Goal: Transaction & Acquisition: Purchase product/service

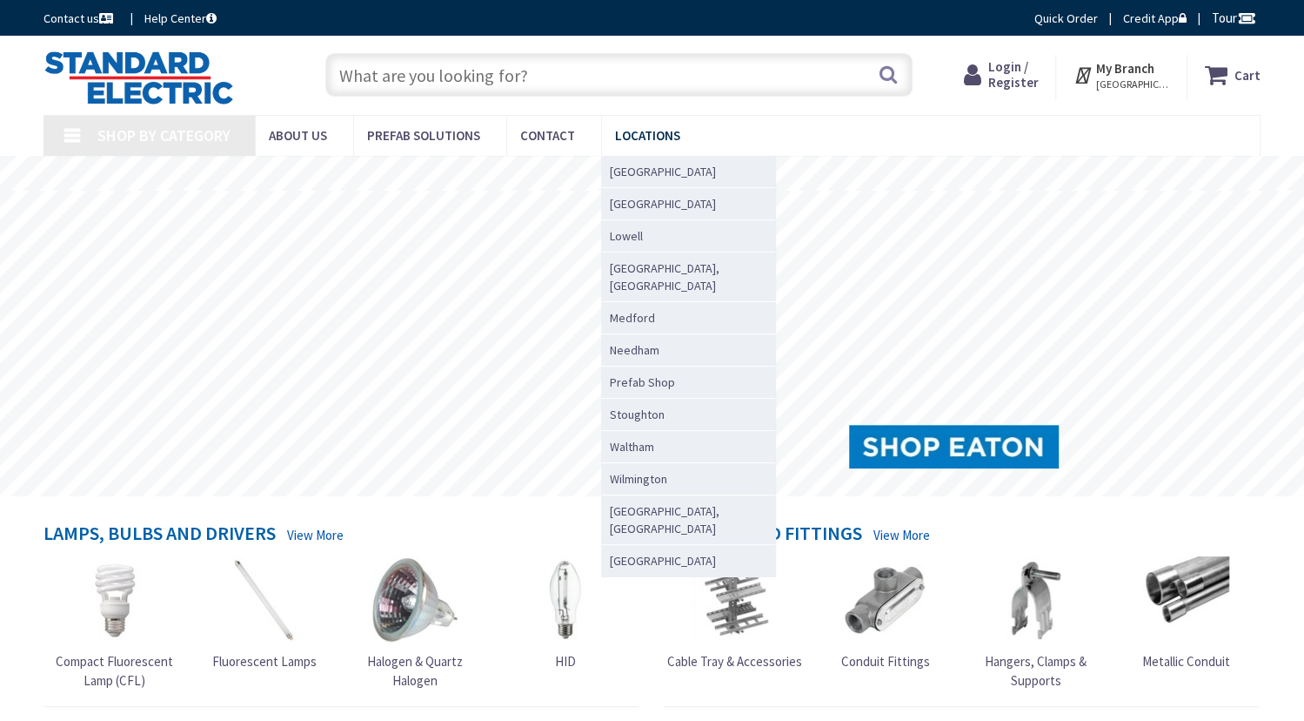
type input "[PERSON_NAME][GEOGRAPHIC_DATA], [GEOGRAPHIC_DATA][PERSON_NAME][PERSON_NAME], [G…"
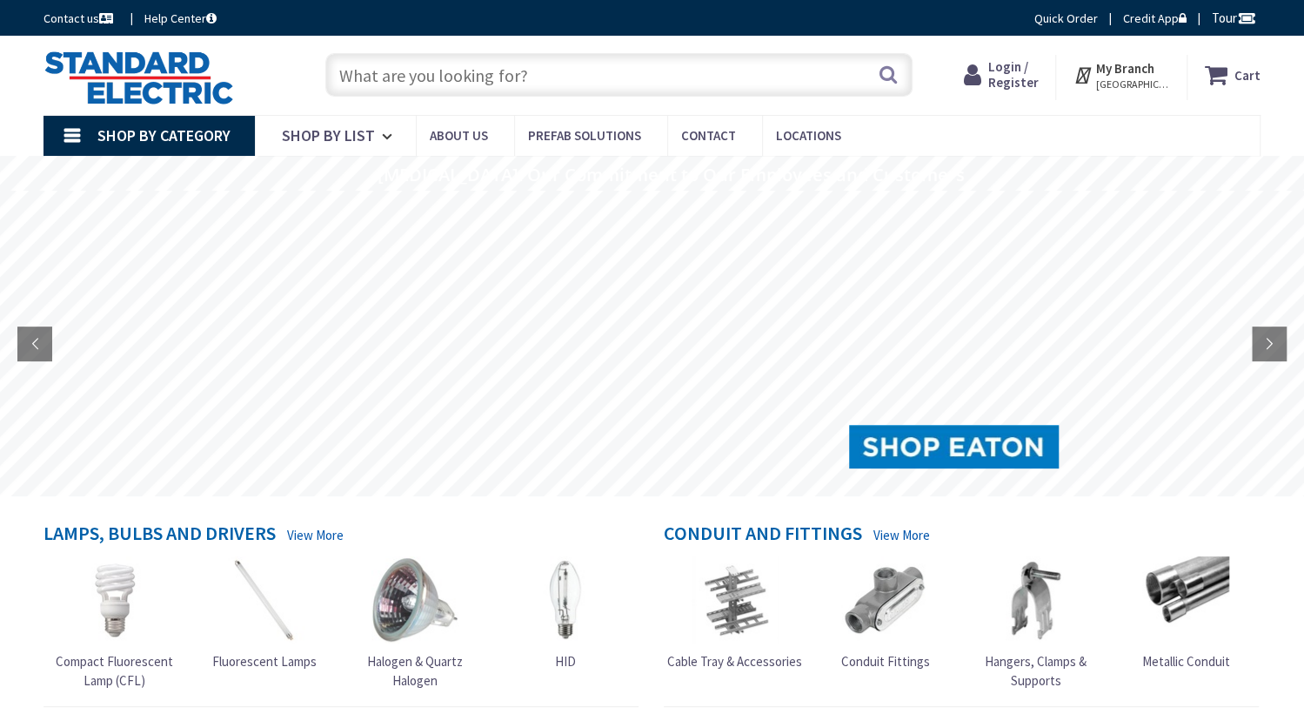
click at [656, 71] on input "text" at bounding box center [618, 75] width 587 height 44
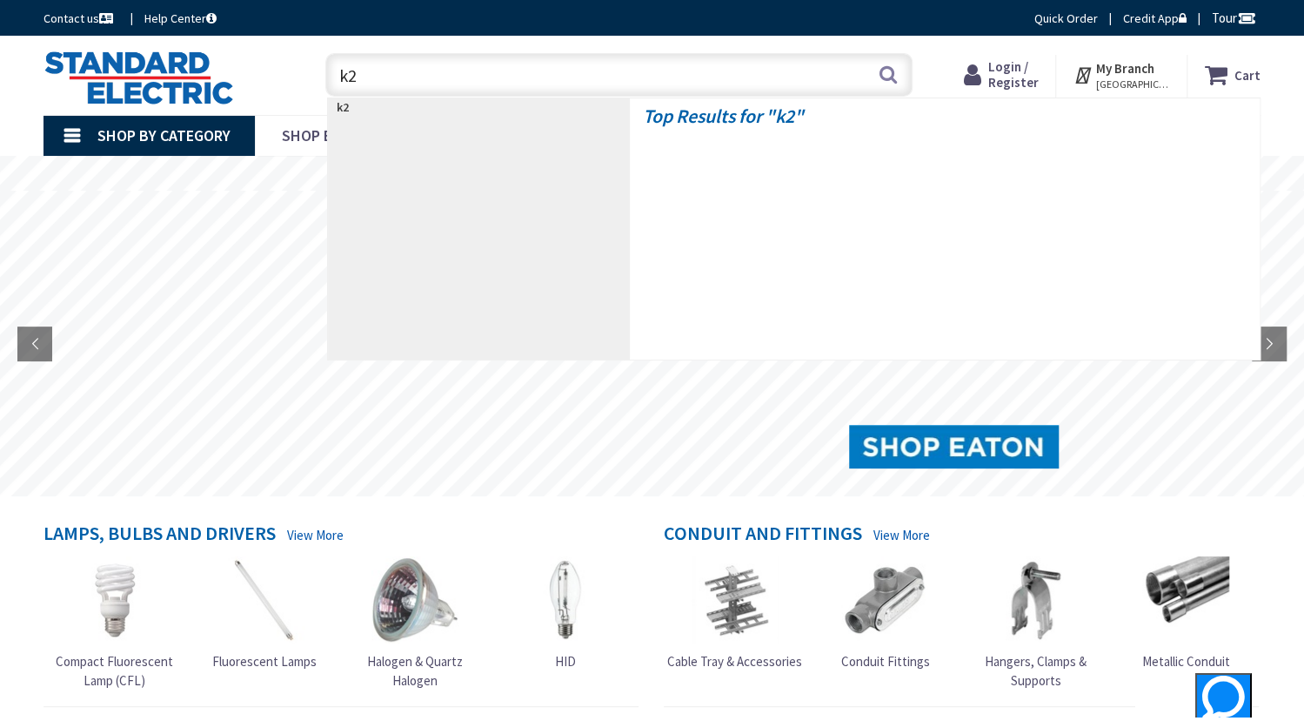
type input "k20"
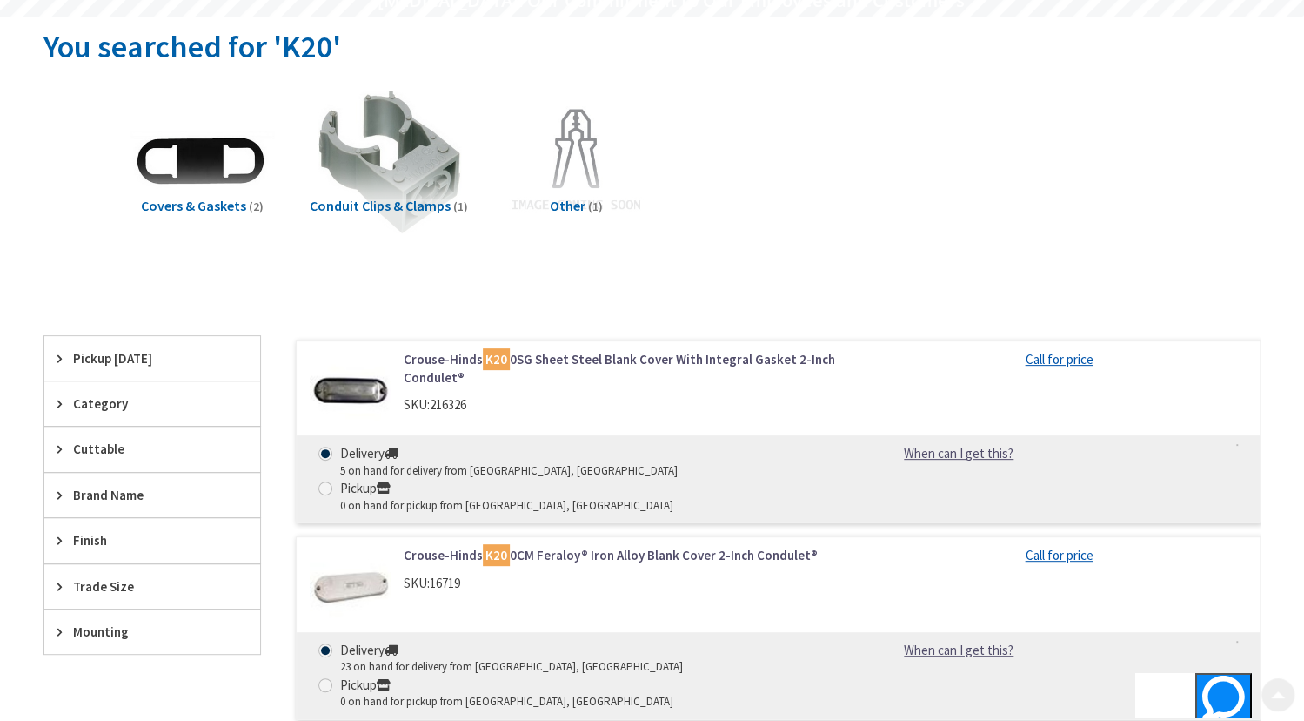
scroll to position [261, 0]
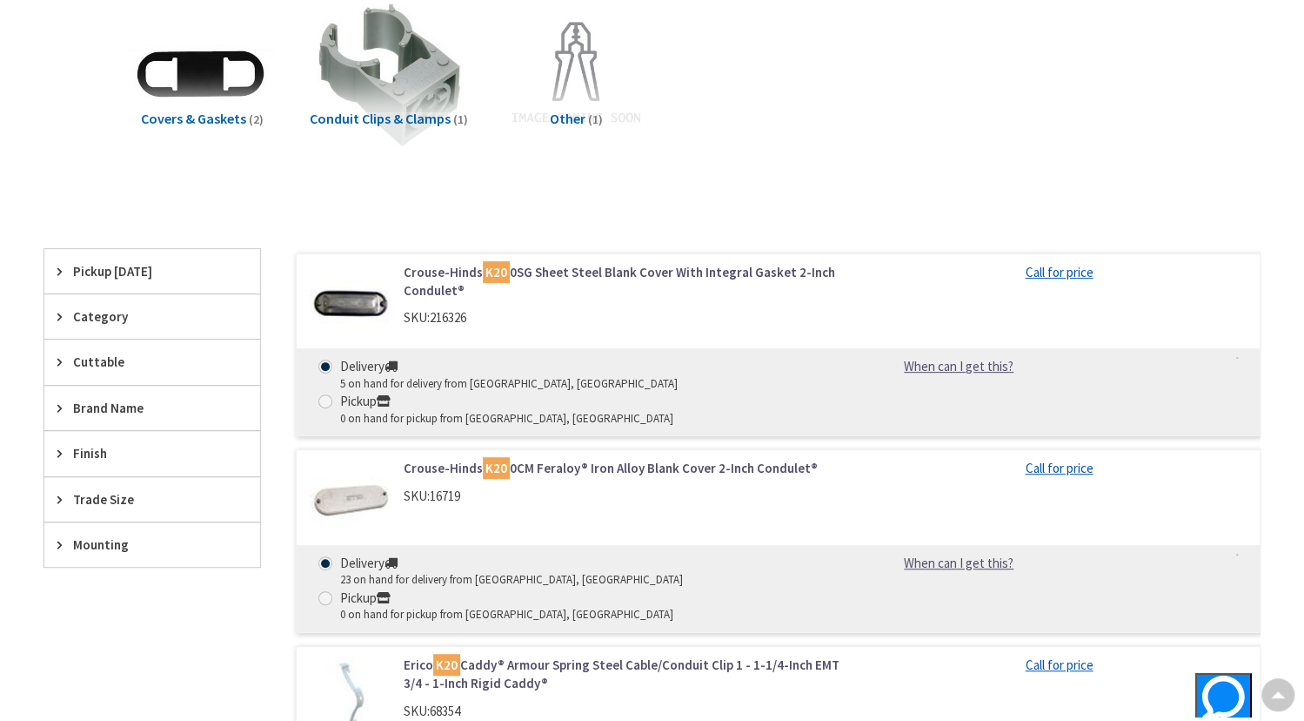
click at [60, 270] on icon at bounding box center [63, 271] width 13 height 13
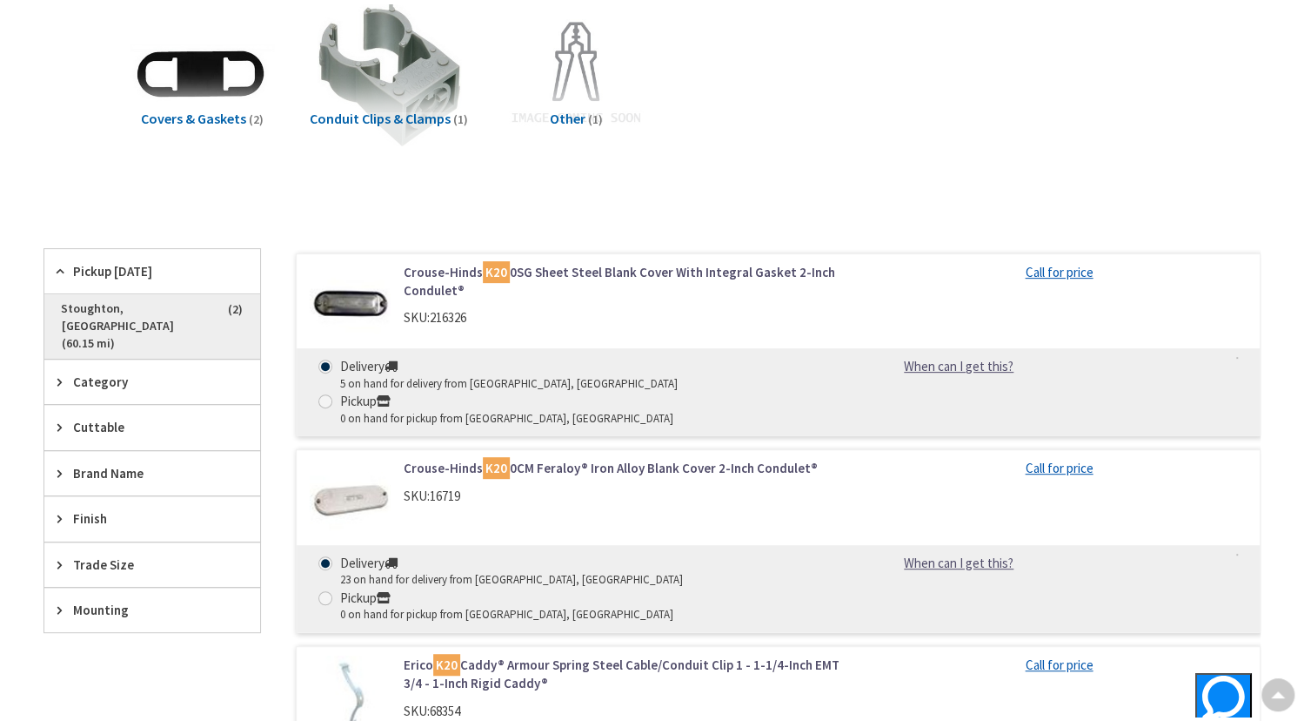
click at [198, 304] on span "Stoughton, MA (60.15 mi)" at bounding box center [152, 326] width 216 height 64
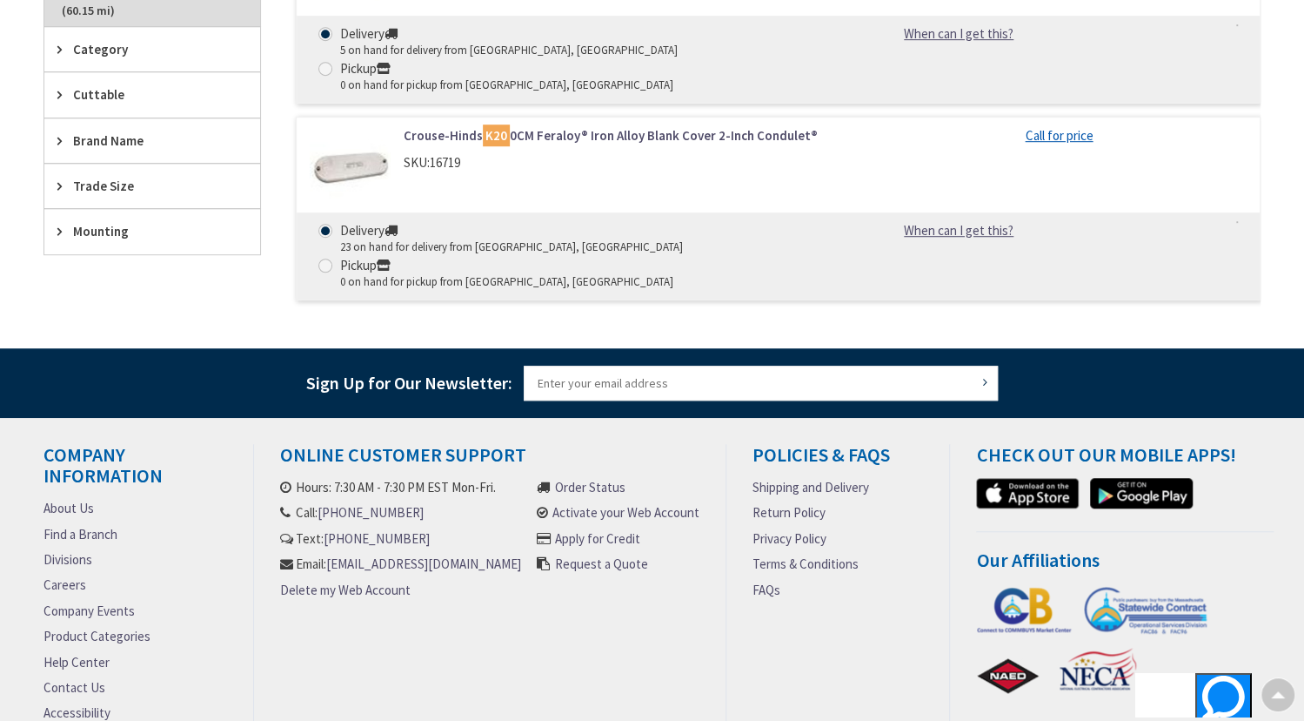
scroll to position [0, 0]
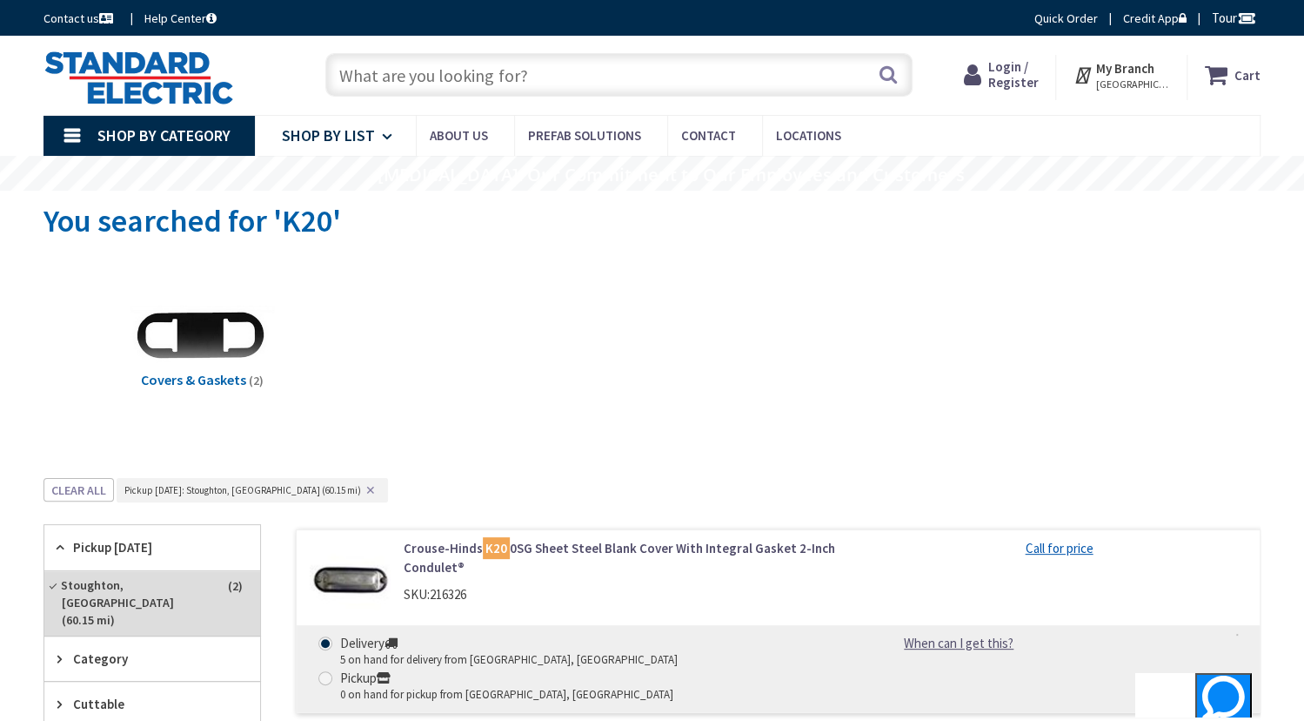
click at [372, 135] on link "Shop By List" at bounding box center [335, 136] width 161 height 40
click at [167, 137] on span "Shop By Category" at bounding box center [163, 135] width 133 height 20
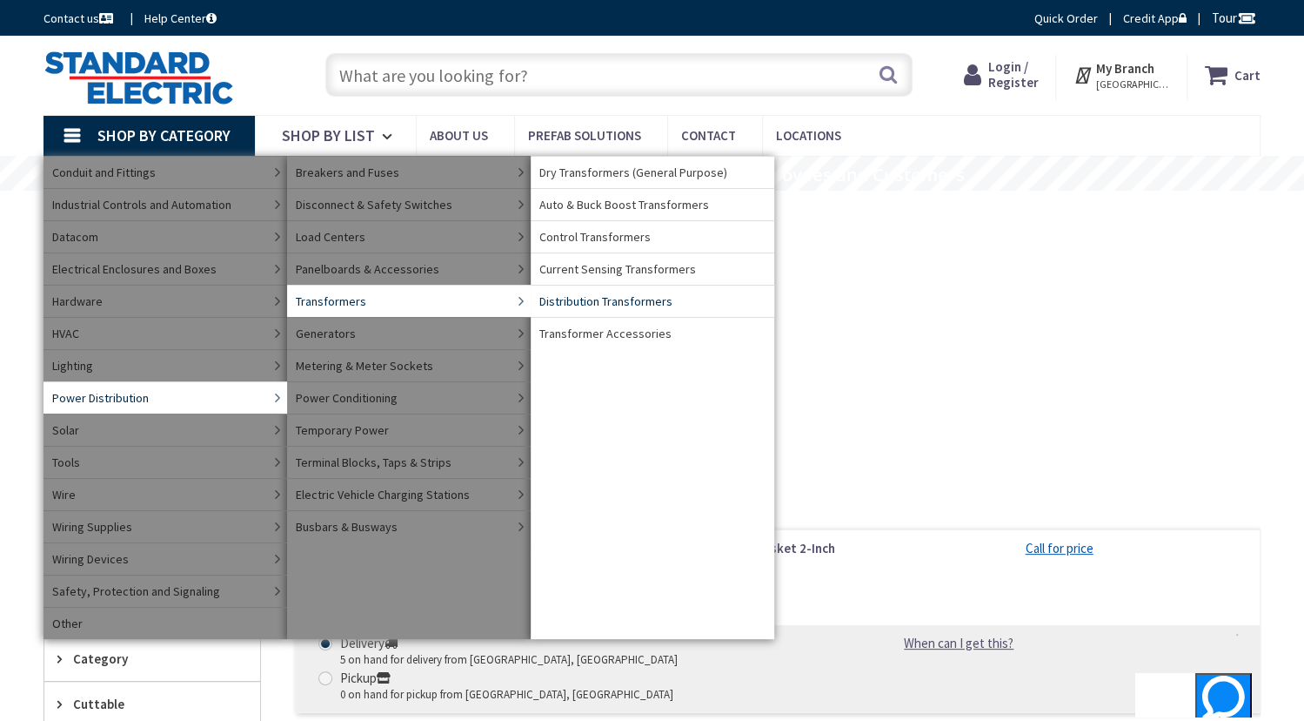
click at [656, 301] on span "Distribution Transformers" at bounding box center [606, 300] width 133 height 17
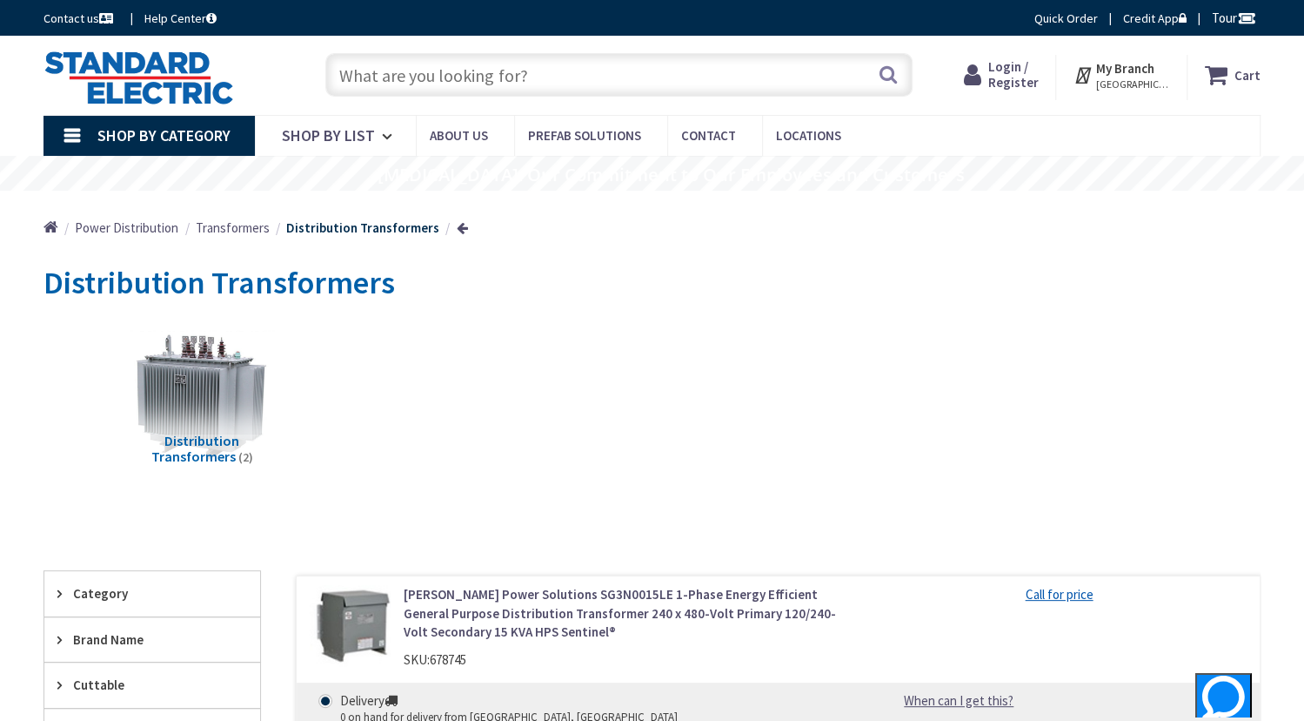
click at [225, 222] on span "Transformers" at bounding box center [233, 227] width 74 height 17
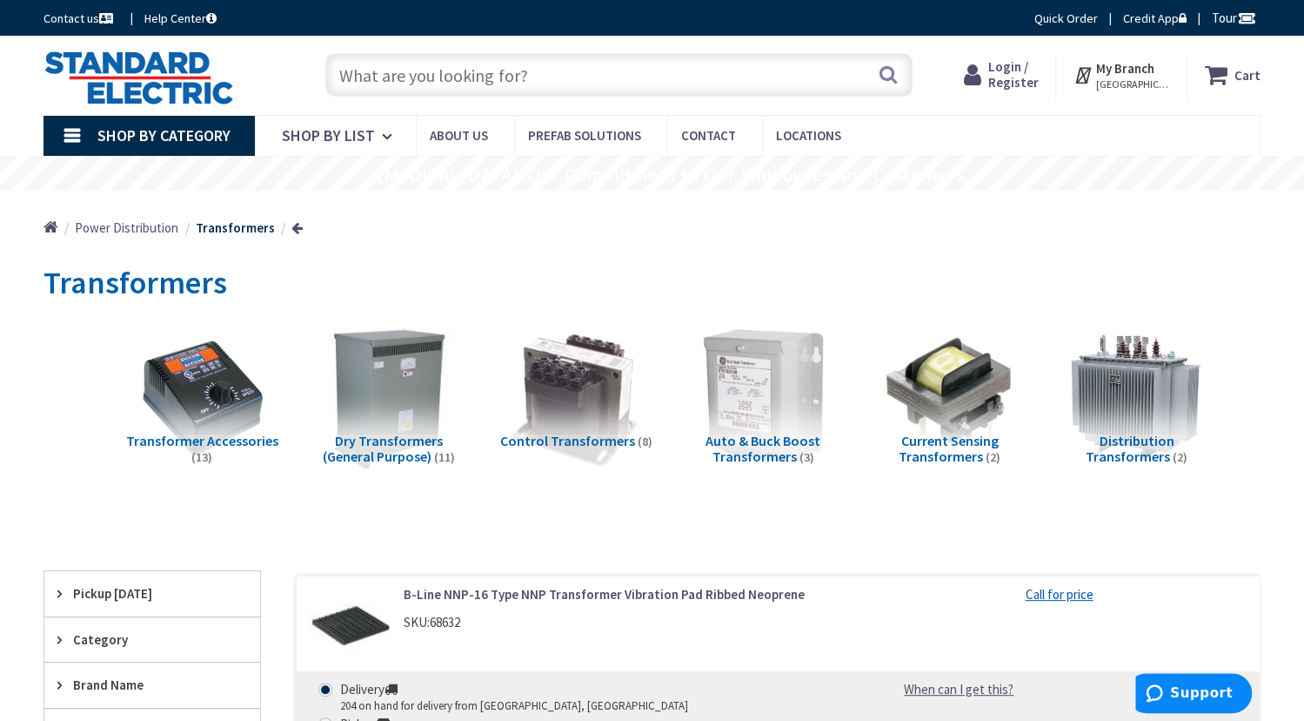
click at [387, 384] on img at bounding box center [390, 397] width 158 height 158
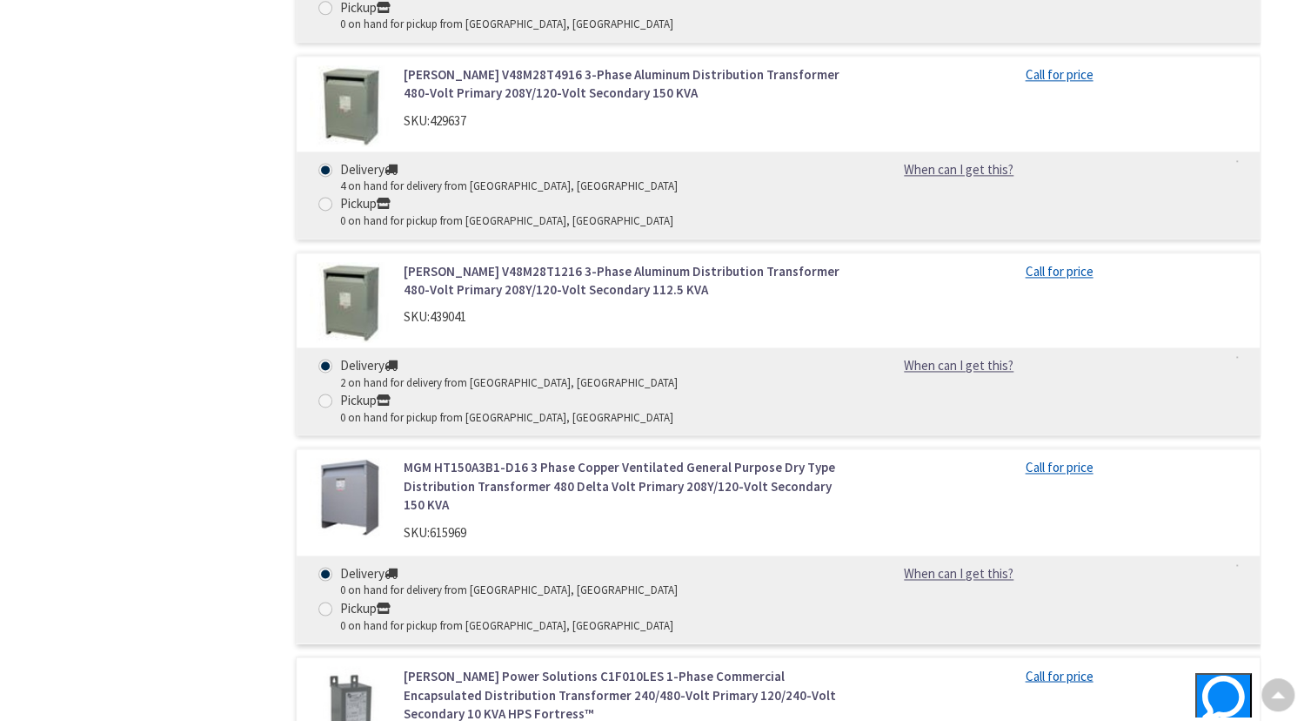
scroll to position [1234, 0]
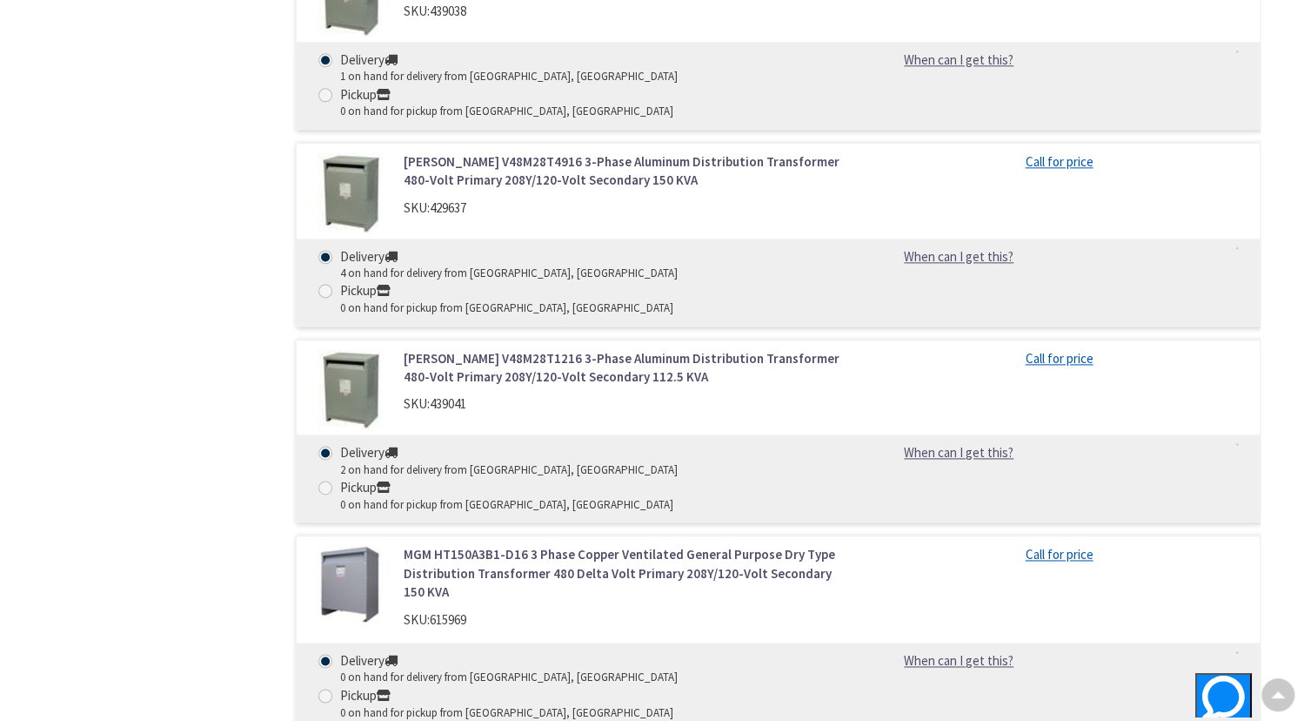
click at [599, 152] on link "[PERSON_NAME] V48M28T4916 3-Phase Aluminum Distribution Transformer 480-Volt Pr…" at bounding box center [625, 170] width 442 height 37
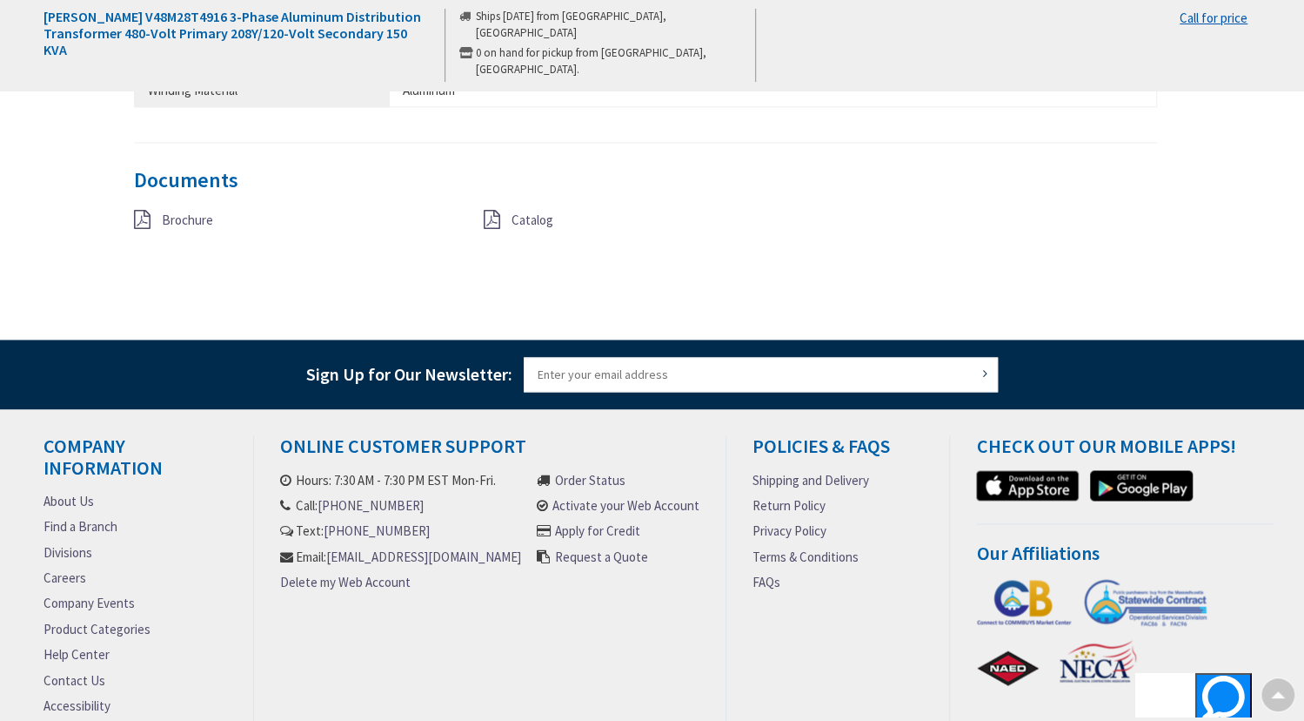
scroll to position [1566, 0]
